Goal: Book appointment/travel/reservation

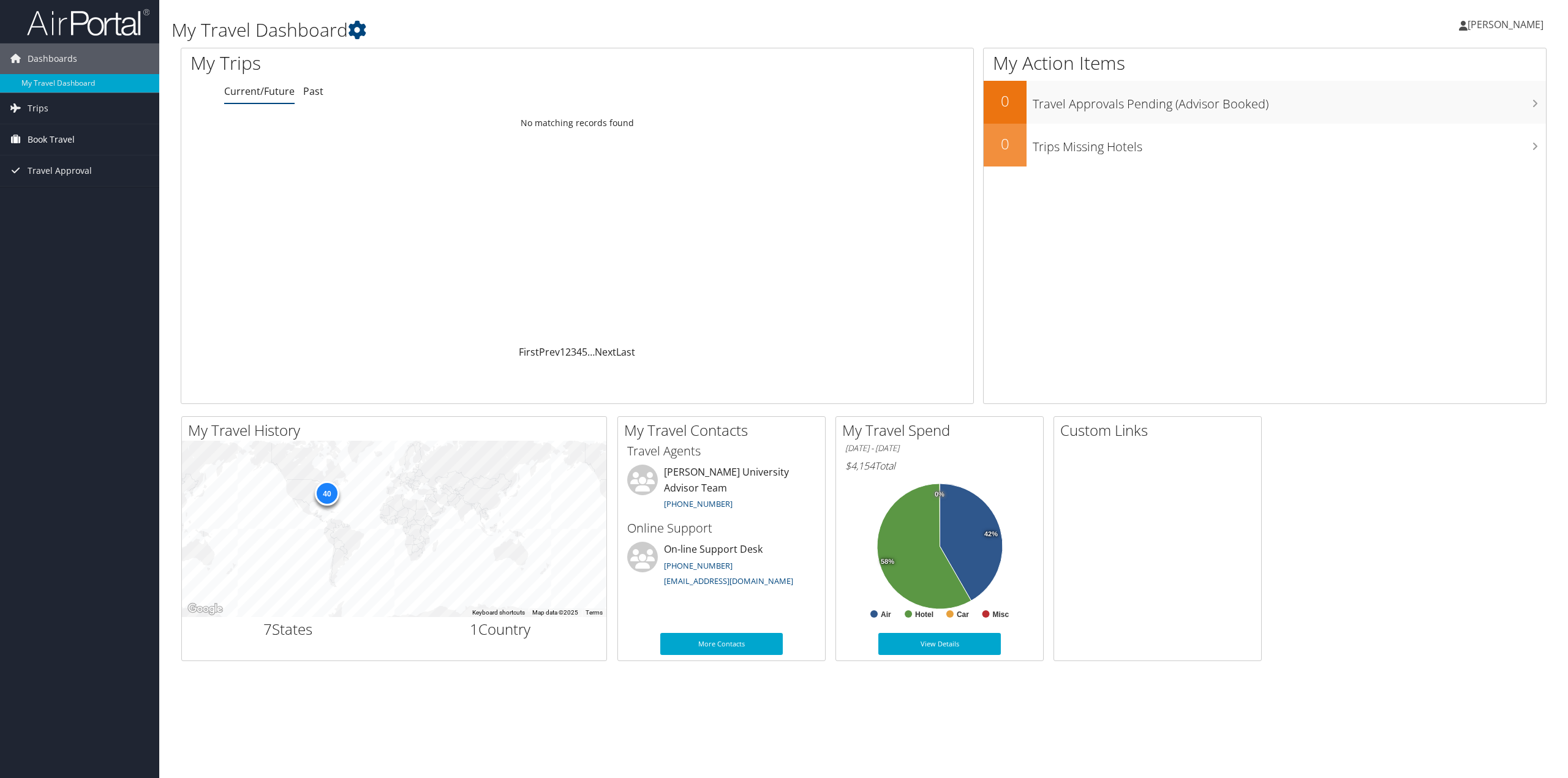
click at [36, 138] on span "Book Travel" at bounding box center [51, 139] width 47 height 31
click at [47, 108] on span "Trips" at bounding box center [38, 108] width 21 height 31
click at [81, 133] on link "Current/Future Trips" at bounding box center [79, 133] width 159 height 19
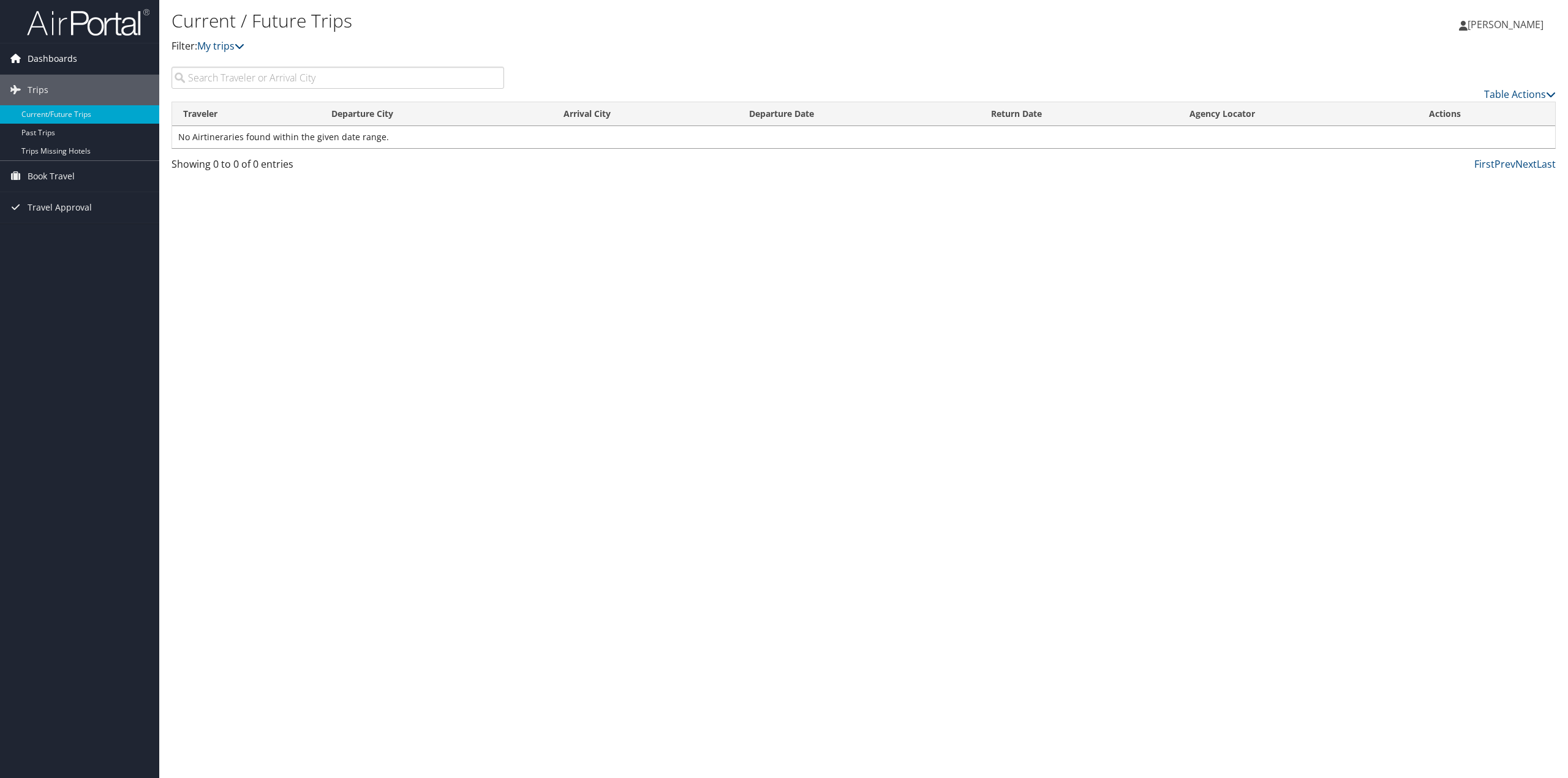
click at [24, 60] on link "Dashboards" at bounding box center [79, 59] width 159 height 31
click at [44, 63] on span "Dashboards" at bounding box center [52, 59] width 50 height 31
click at [44, 64] on span "Dashboards" at bounding box center [52, 59] width 50 height 31
click at [42, 104] on span "Trips" at bounding box center [38, 108] width 21 height 31
click at [70, 137] on span "Book Travel" at bounding box center [51, 139] width 47 height 31
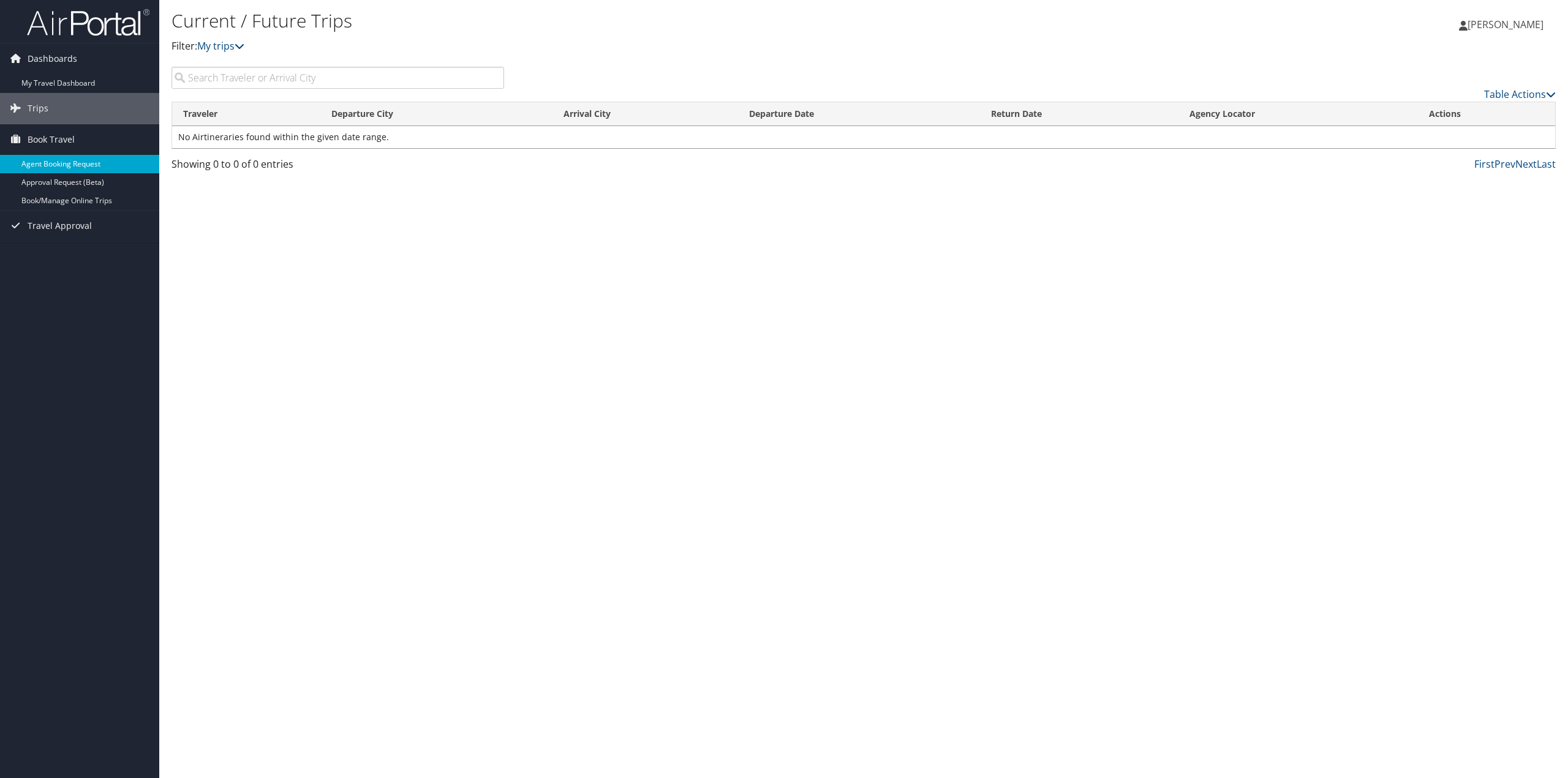
click at [102, 163] on link "Agent Booking Request" at bounding box center [79, 164] width 159 height 19
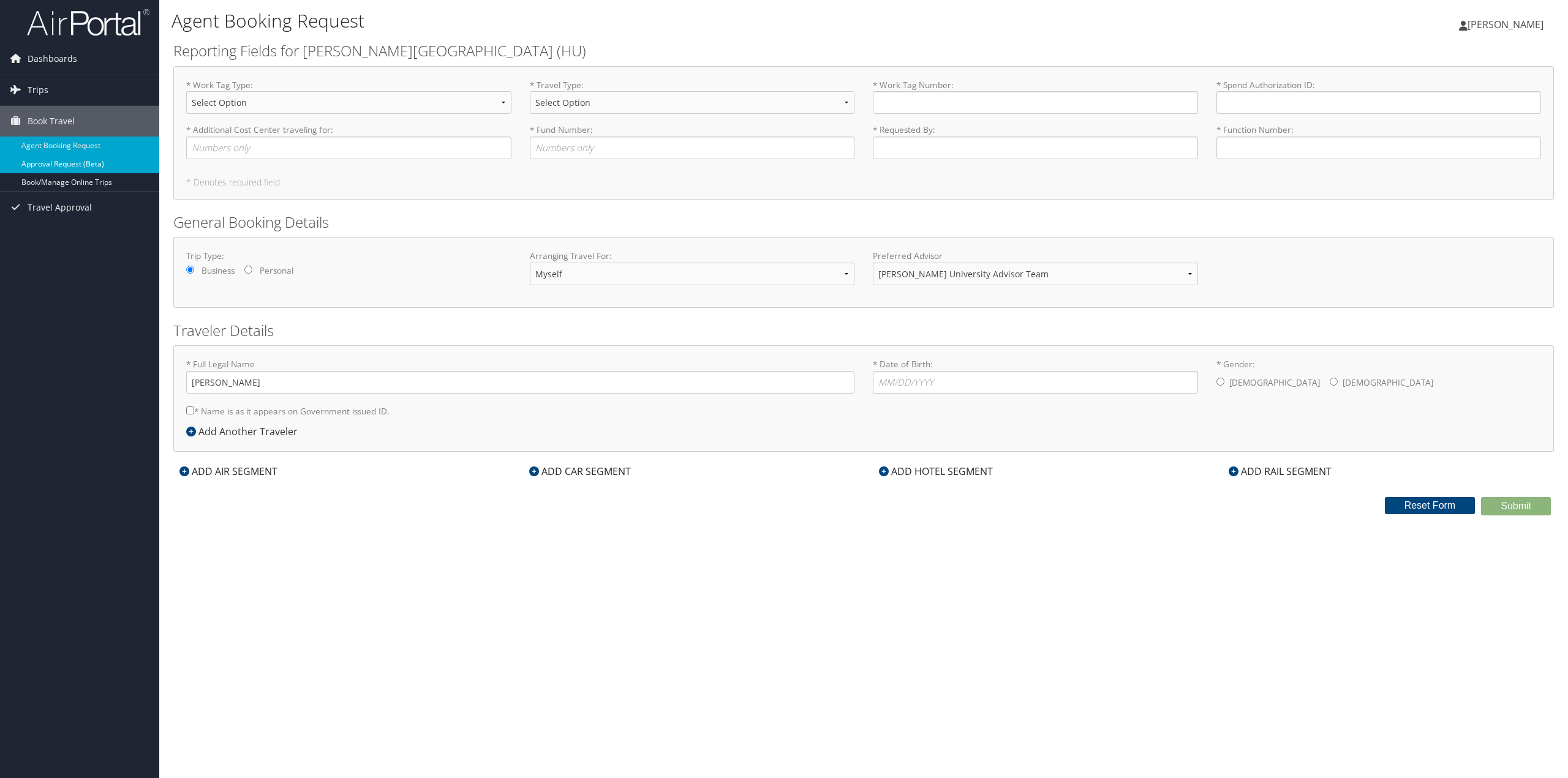
click at [69, 164] on link "Approval Request (Beta)" at bounding box center [79, 164] width 159 height 19
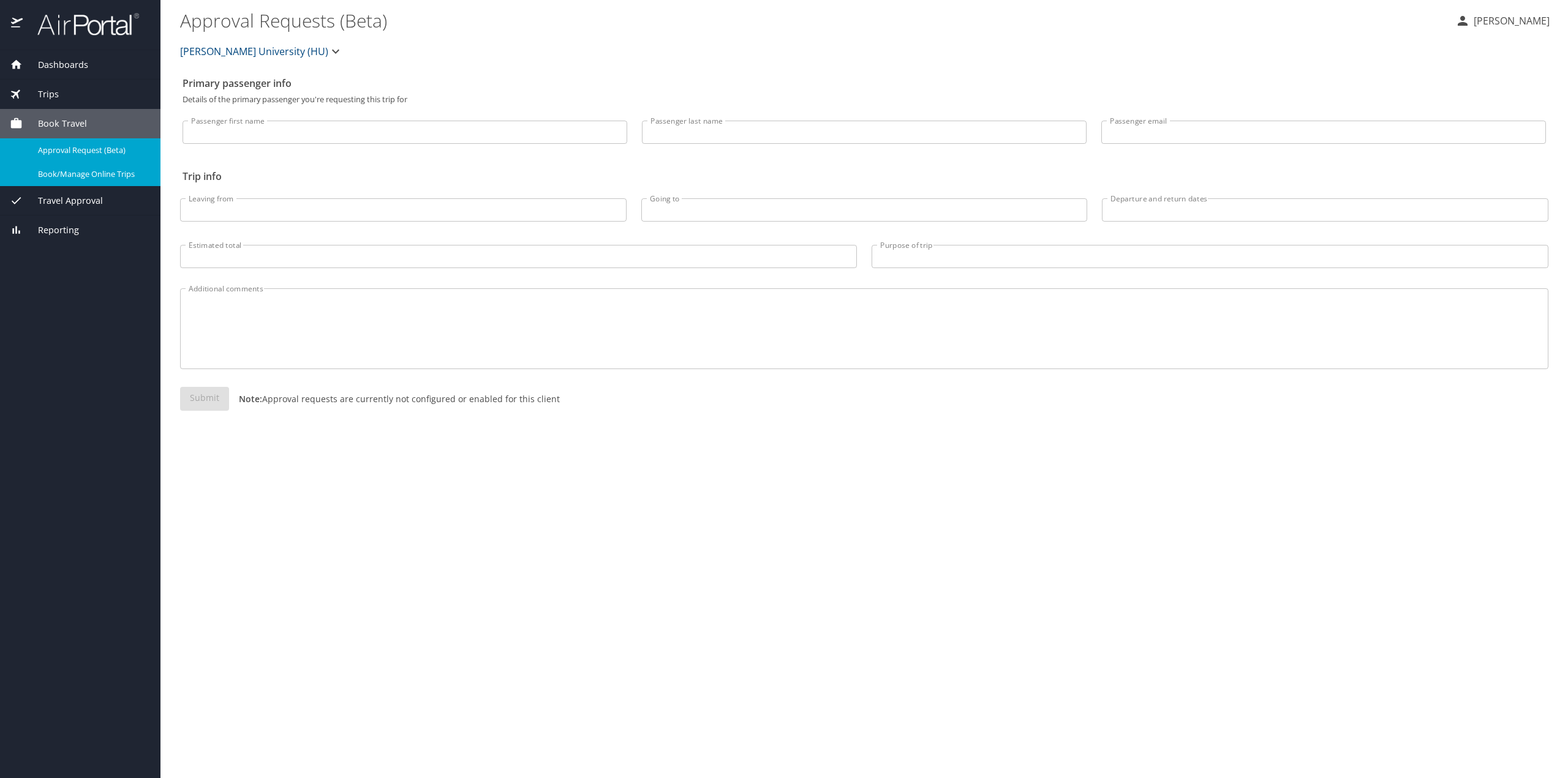
click at [73, 174] on span "Book/Manage Online Trips" at bounding box center [92, 174] width 108 height 11
